Goal: Complete application form: Complete application form

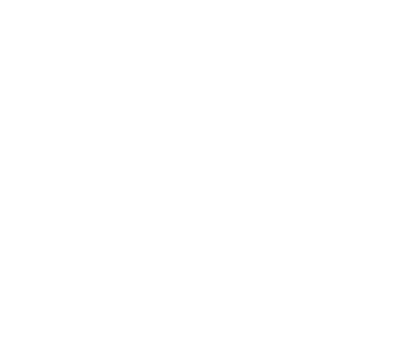
select select "MY"
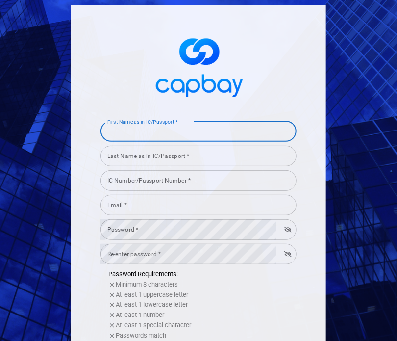
click at [206, 130] on input "First Name as in IC/Passport *" at bounding box center [198, 131] width 196 height 21
type input "TEA"
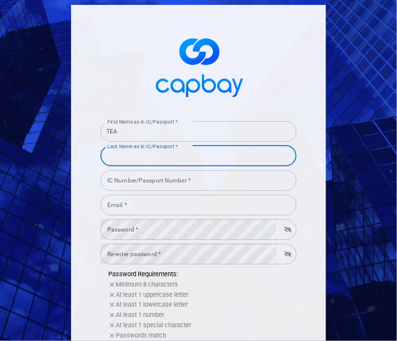
click at [142, 152] on input "Last Name as in IC/Passport *" at bounding box center [198, 156] width 196 height 21
type input "[PERSON_NAME]"
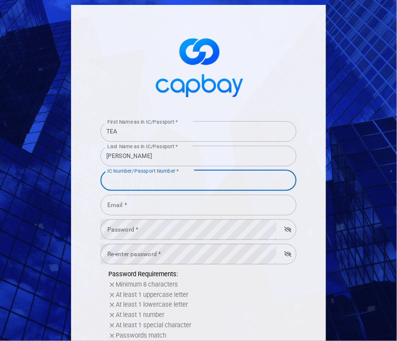
click at [135, 181] on input "IC Number/Passport Number *" at bounding box center [198, 180] width 196 height 21
type input "960918016240"
click at [132, 207] on input "Email *" at bounding box center [198, 205] width 196 height 21
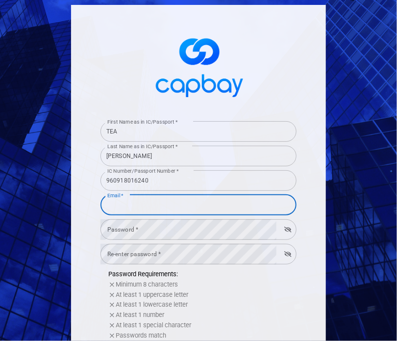
type input "[EMAIL_ADDRESS][DOMAIN_NAME]"
select select "SG"
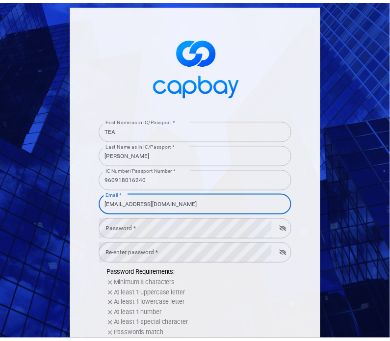
scroll to position [184, 0]
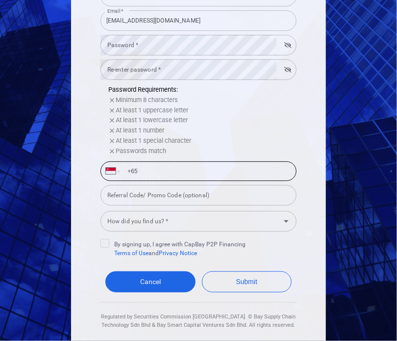
click at [156, 170] on input "+65" at bounding box center [207, 171] width 170 height 16
type input "[PHONE_NUMBER]"
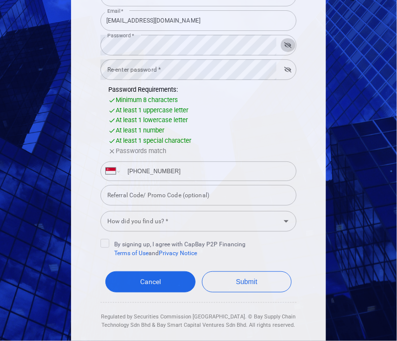
click at [284, 43] on icon "button" at bounding box center [287, 45] width 7 height 6
click at [163, 83] on form "First Name as in IC/Passport * TEA First Name as in IC/Passport * Last Name as …" at bounding box center [198, 131] width 196 height 396
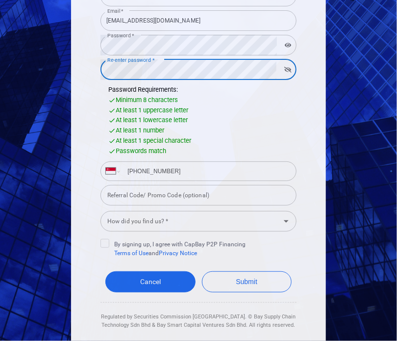
click at [159, 219] on div "How did you find us? * How did you find us? *" at bounding box center [198, 220] width 196 height 22
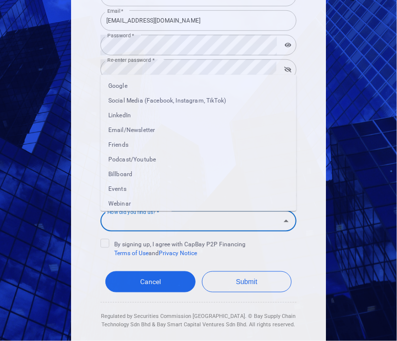
click at [112, 84] on li "Google" at bounding box center [198, 85] width 196 height 15
type input "Google"
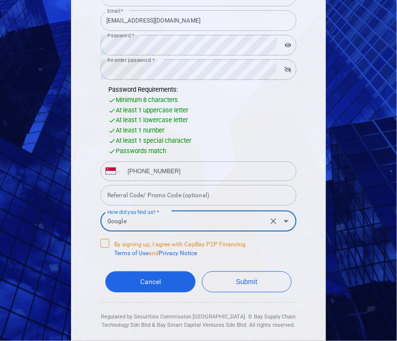
click at [103, 243] on icon at bounding box center [105, 242] width 8 height 8
click at [0, 0] on input "By signing up, I agree with CapBay P2P Financing Terms of Use and Privacy Notice" at bounding box center [0, 0] width 0 height 0
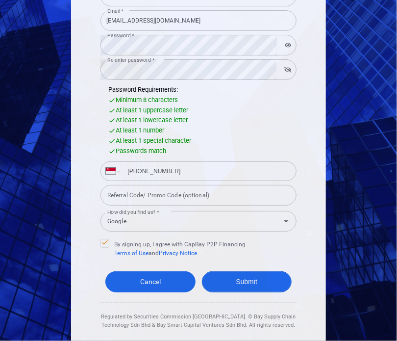
click at [253, 282] on button "Submit" at bounding box center [247, 281] width 90 height 21
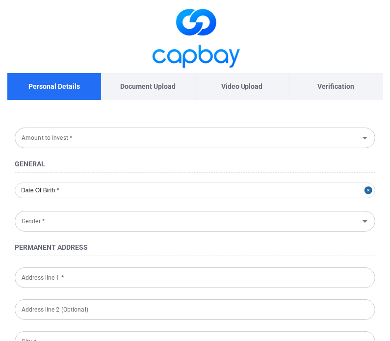
type input "RM 100,000 - RM 300,000"
type input "[DATE]"
type input "[DEMOGRAPHIC_DATA]"
type input "47-1B,JLN BESTARI 5/5"
type input "TMN NUSA BESTARI"
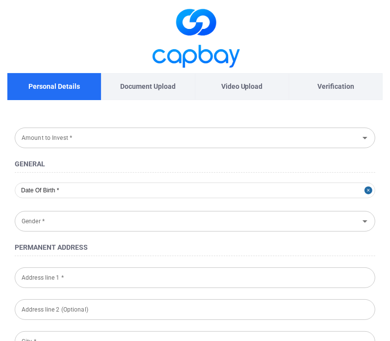
type input "JB"
type input "81300"
type input "[GEOGRAPHIC_DATA]"
type input "960918-01-6240"
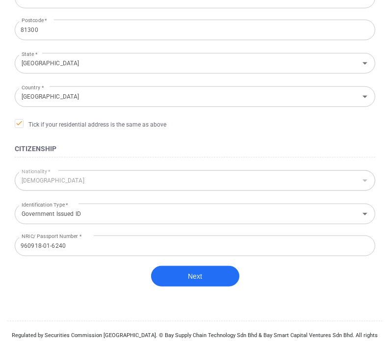
scroll to position [351, 0]
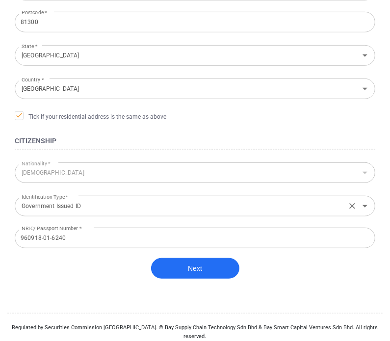
click at [147, 209] on input "Government Issued ID" at bounding box center [180, 205] width 325 height 18
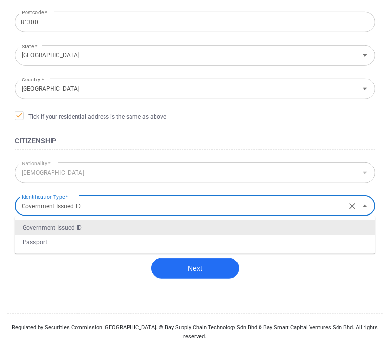
click at [147, 209] on input "Government Issued ID" at bounding box center [180, 205] width 325 height 18
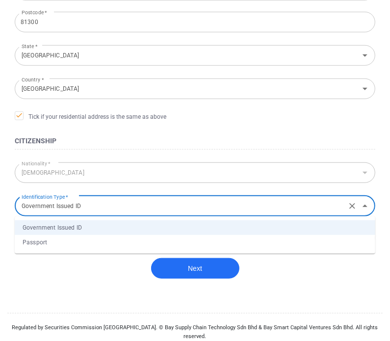
click at [90, 289] on div "Next" at bounding box center [195, 275] width 360 height 35
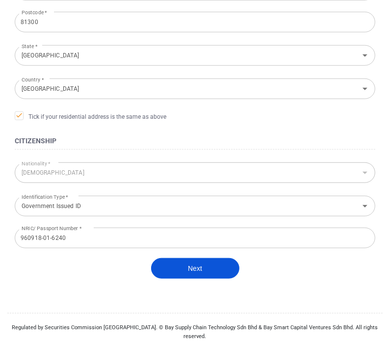
click at [181, 263] on button "Next" at bounding box center [195, 268] width 88 height 21
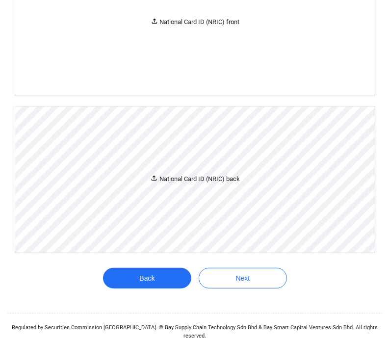
scroll to position [81, 0]
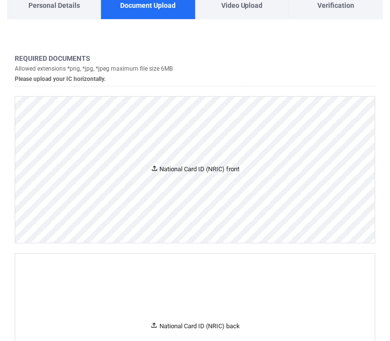
click at [119, 160] on div "National Card ID (NRIC) front" at bounding box center [194, 170] width 359 height 146
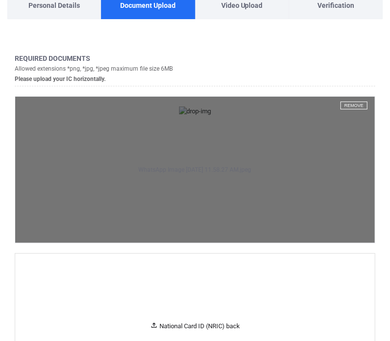
scroll to position [228, 0]
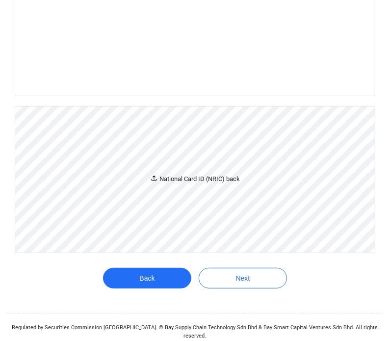
click at [208, 252] on div "National Card ID (NRIC) back" at bounding box center [194, 179] width 359 height 146
click at [308, 253] on div "National Card ID (NRIC) back" at bounding box center [194, 180] width 359 height 146
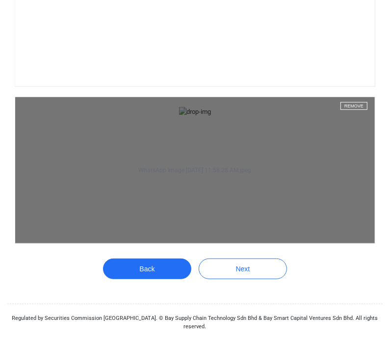
scroll to position [415, 0]
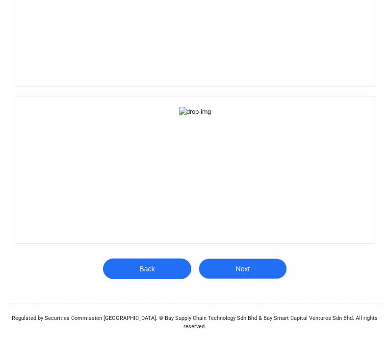
click at [264, 279] on button "Next" at bounding box center [242, 268] width 88 height 21
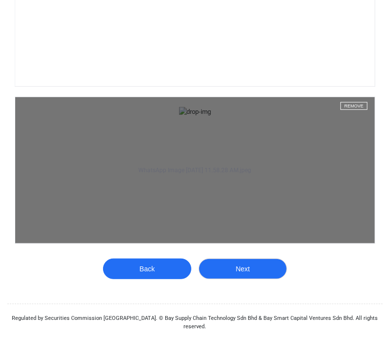
scroll to position [450, 0]
